Goal: Ask a question

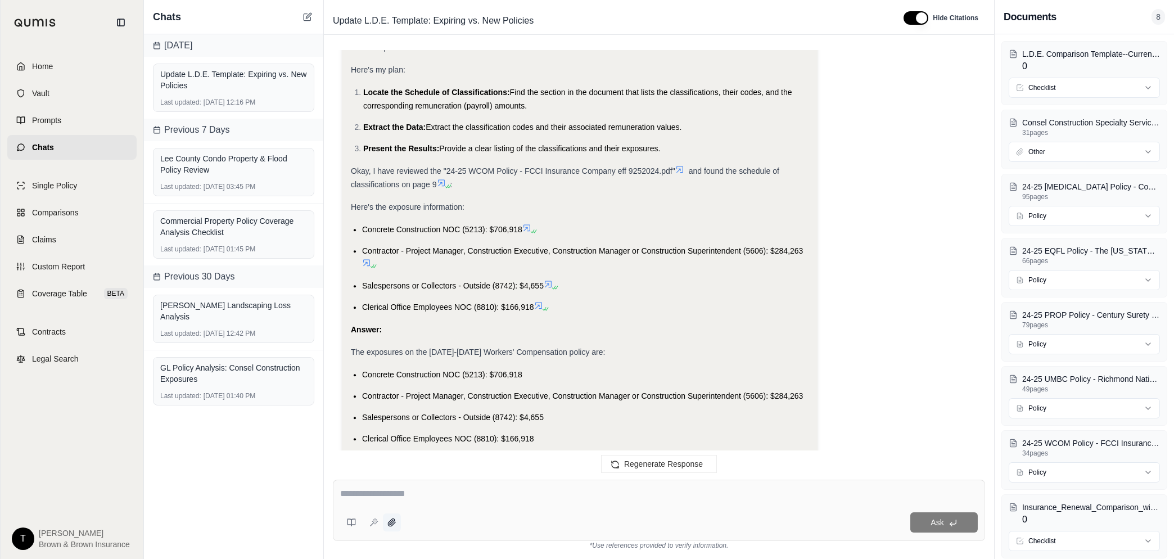
scroll to position [18515, 0]
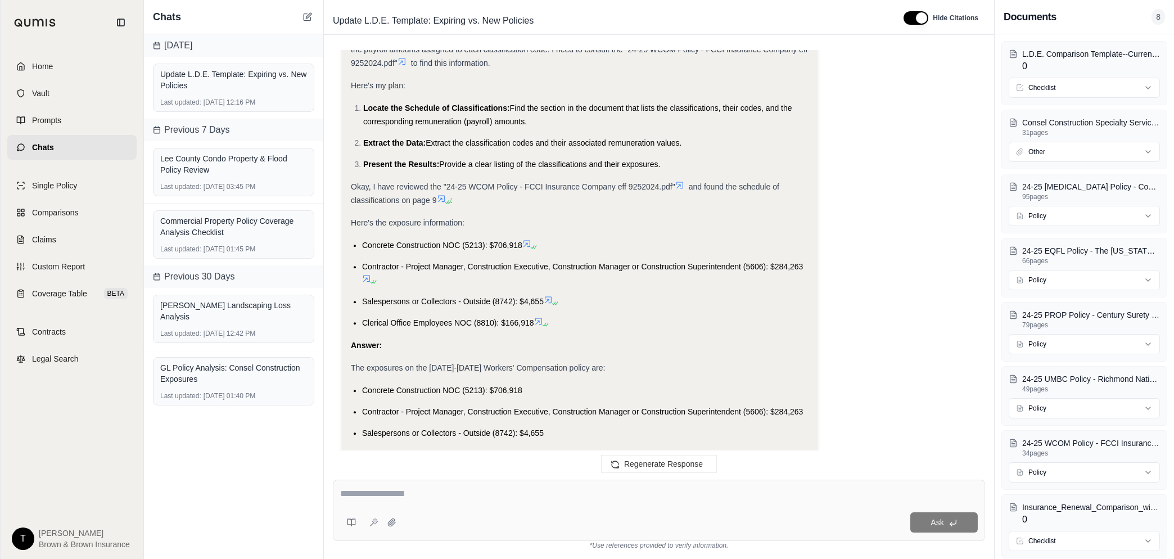
click at [399, 494] on textarea at bounding box center [658, 493] width 637 height 13
type textarea "**********"
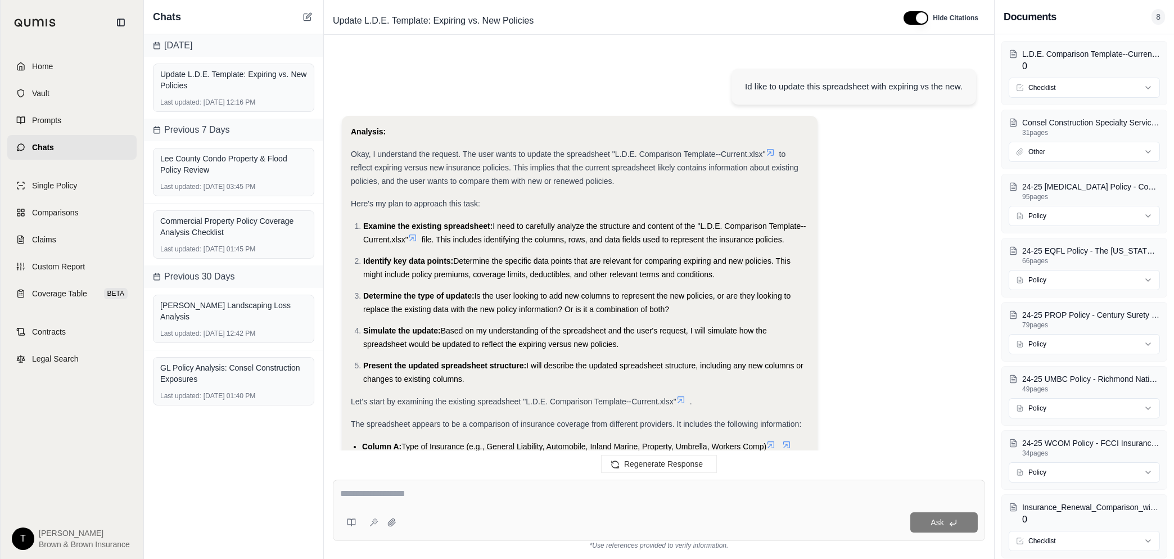
scroll to position [19410, 0]
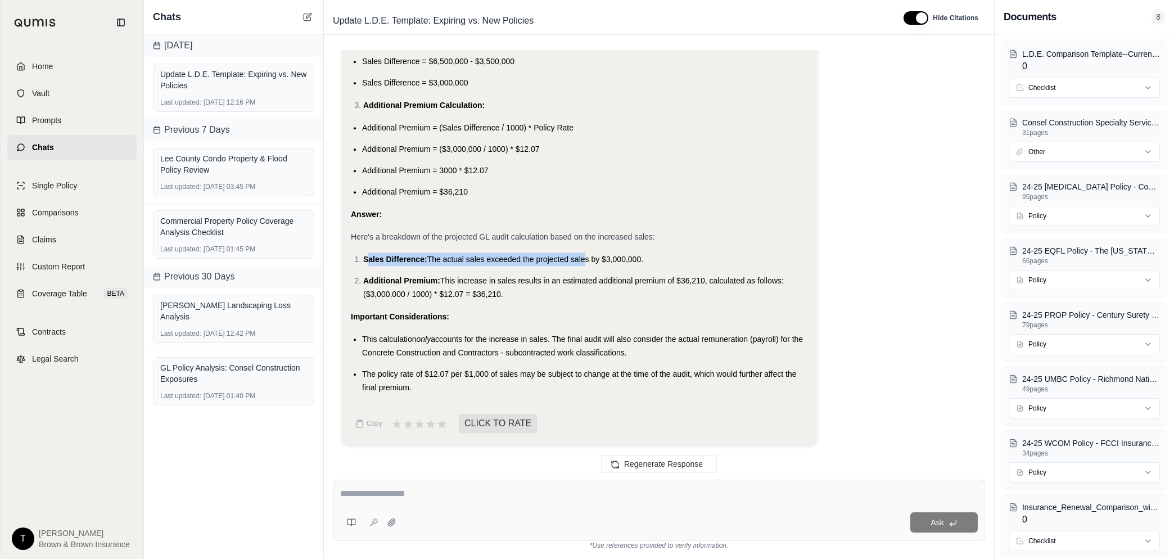
drag, startPoint x: 367, startPoint y: 260, endPoint x: 582, endPoint y: 251, distance: 215.5
click at [582, 251] on div "Analysis: The user is requesting a breakdown of how the projected General Liabi…" at bounding box center [580, 44] width 458 height 702
click at [447, 322] on div "Important Considerations:" at bounding box center [580, 316] width 458 height 13
drag, startPoint x: 517, startPoint y: 291, endPoint x: 349, endPoint y: 230, distance: 178.0
click at [349, 230] on div "Analysis: The user is requesting a breakdown of how the projected General Liabi…" at bounding box center [580, 64] width 476 height 760
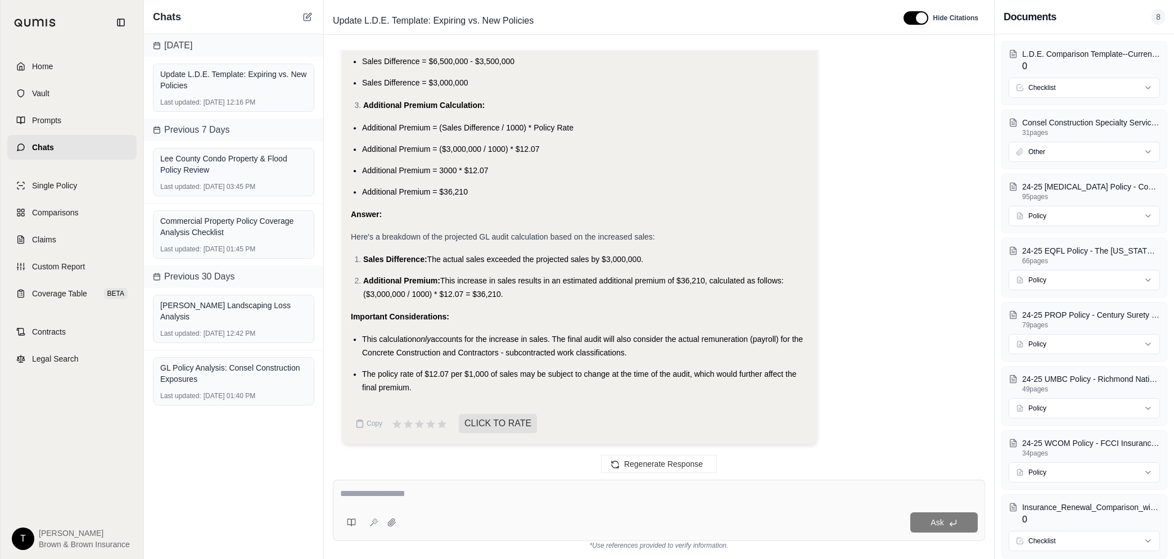
drag, startPoint x: 349, startPoint y: 230, endPoint x: 431, endPoint y: 234, distance: 82.2
copy div "Here's a breakdown of the projected GL audit calculation based on the increased…"
click at [437, 490] on textarea at bounding box center [658, 493] width 637 height 13
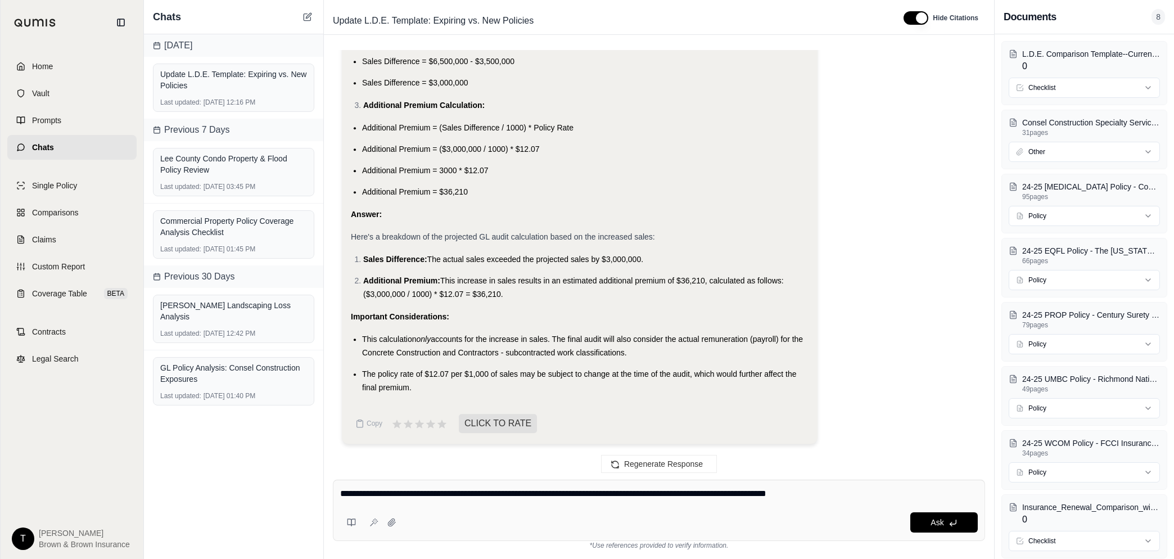
type textarea "**********"
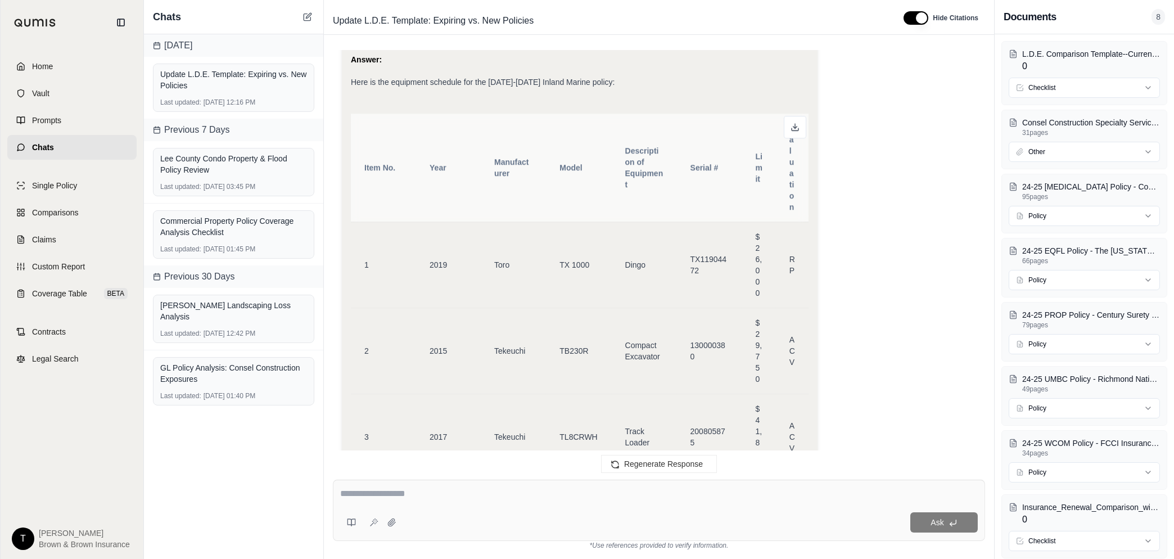
scroll to position [21581, 0]
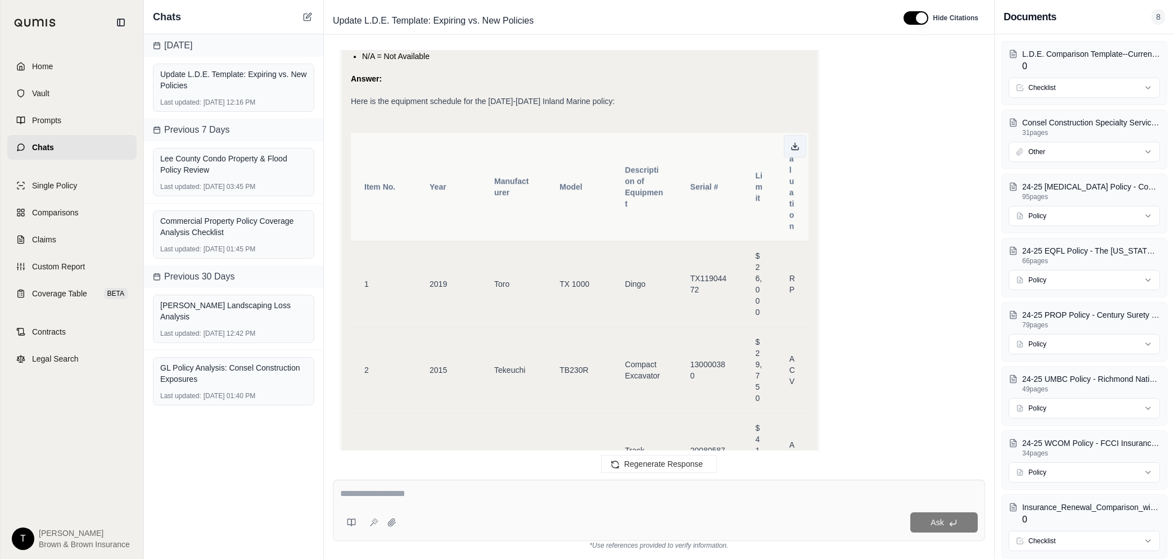
click at [791, 151] on icon at bounding box center [794, 146] width 9 height 9
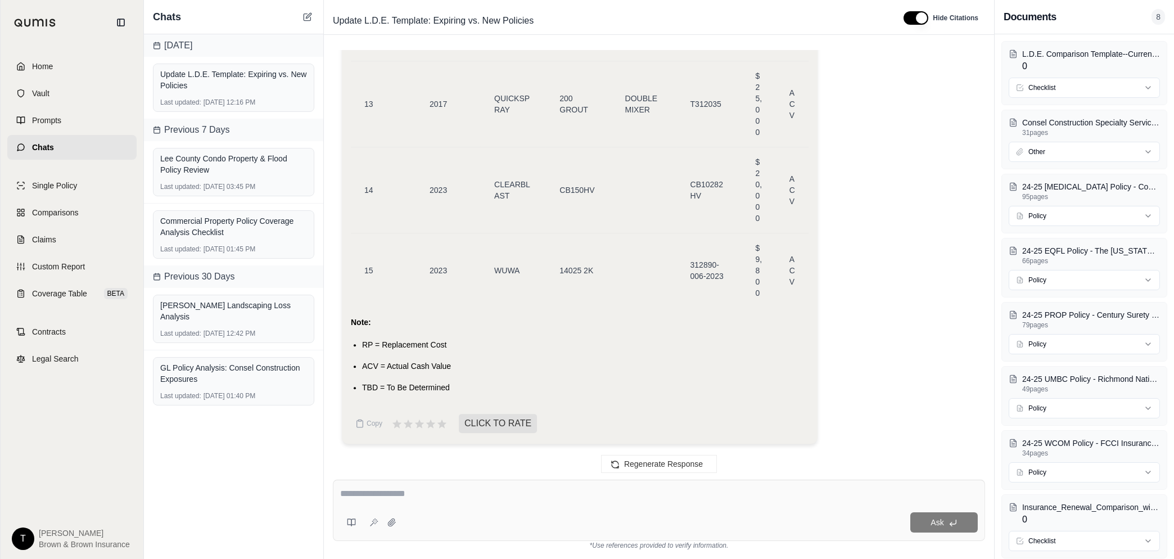
click at [453, 496] on textarea at bounding box center [658, 493] width 637 height 13
type textarea "**********"
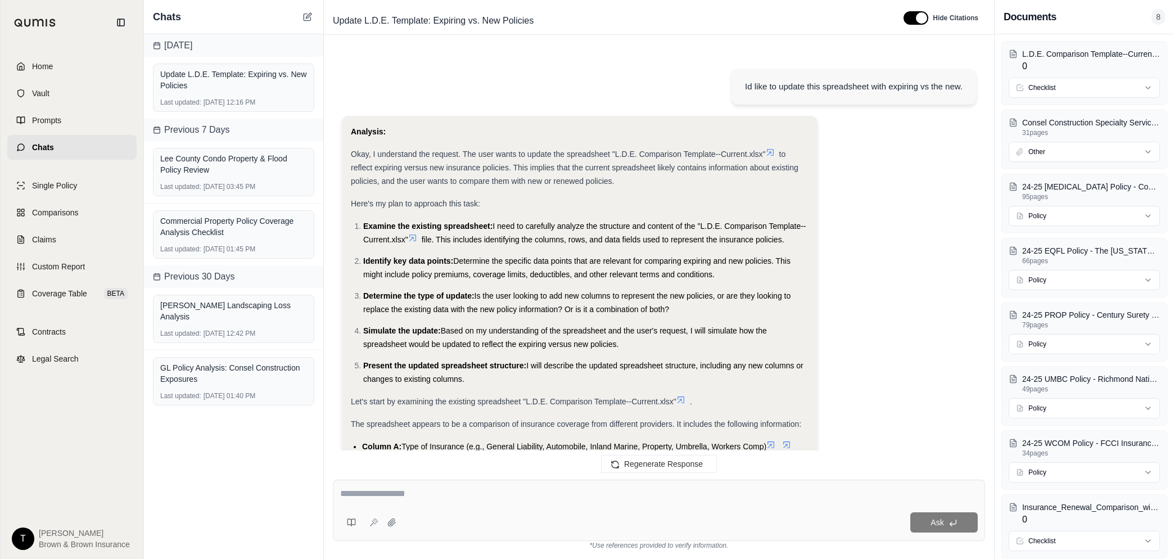
scroll to position [23340, 0]
